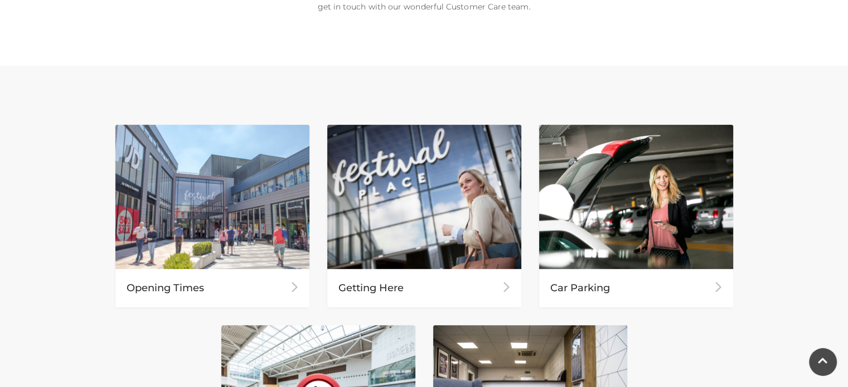
scroll to position [446, 0]
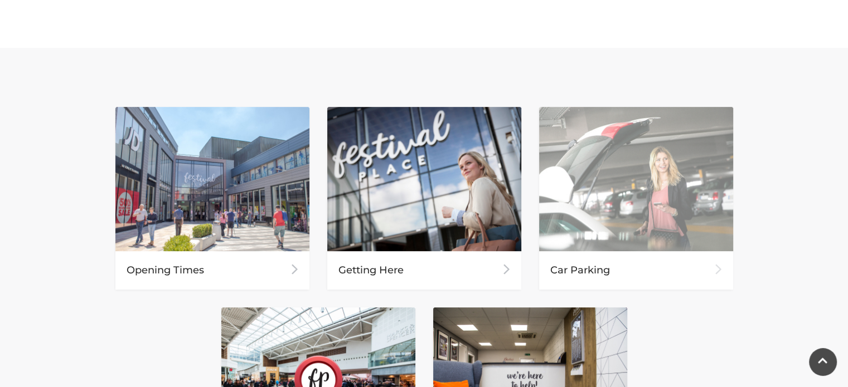
click at [586, 271] on div "Car Parking" at bounding box center [636, 270] width 194 height 38
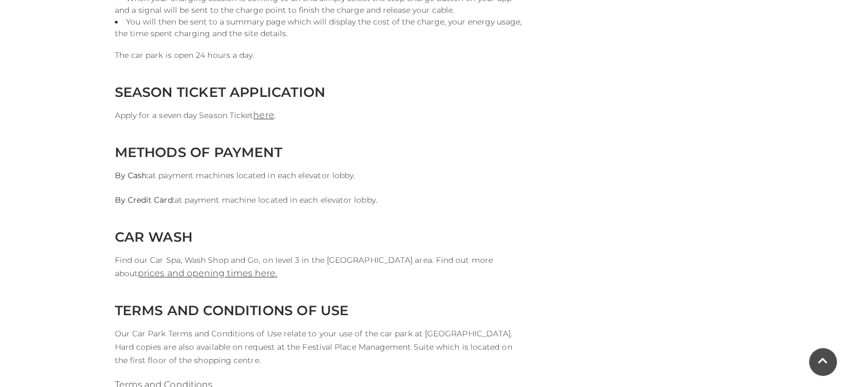
scroll to position [1059, 0]
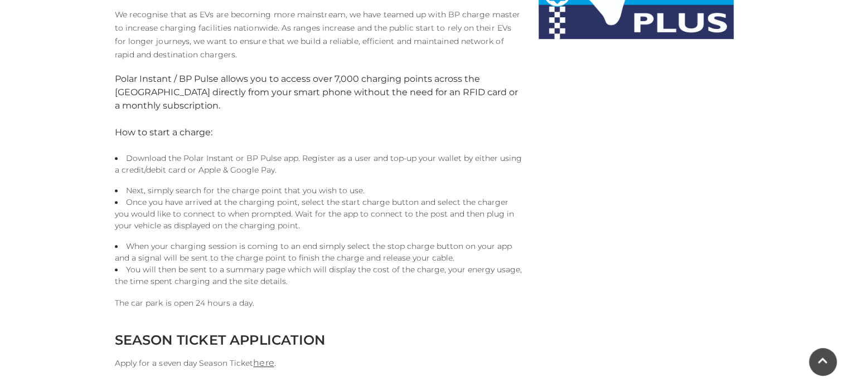
scroll to position [725, 0]
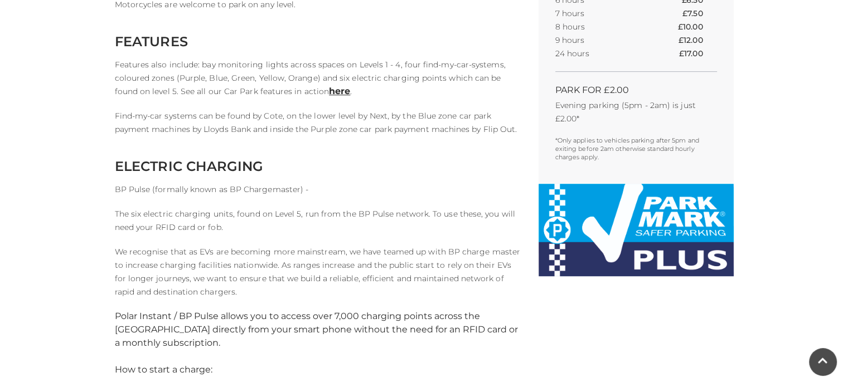
scroll to position [613, 0]
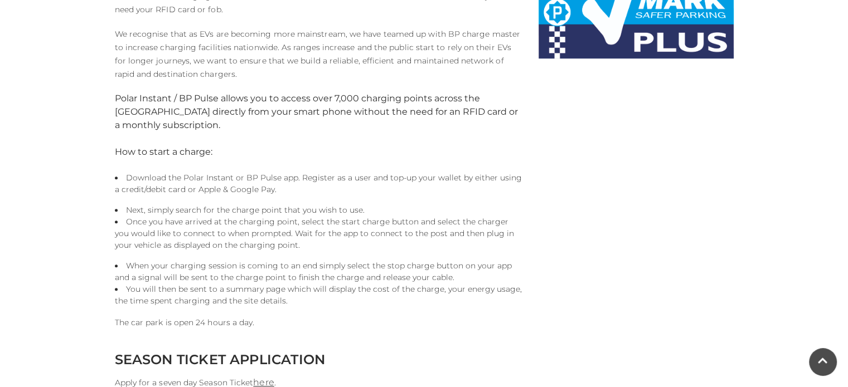
scroll to position [780, 0]
